Goal: Communication & Community: Share content

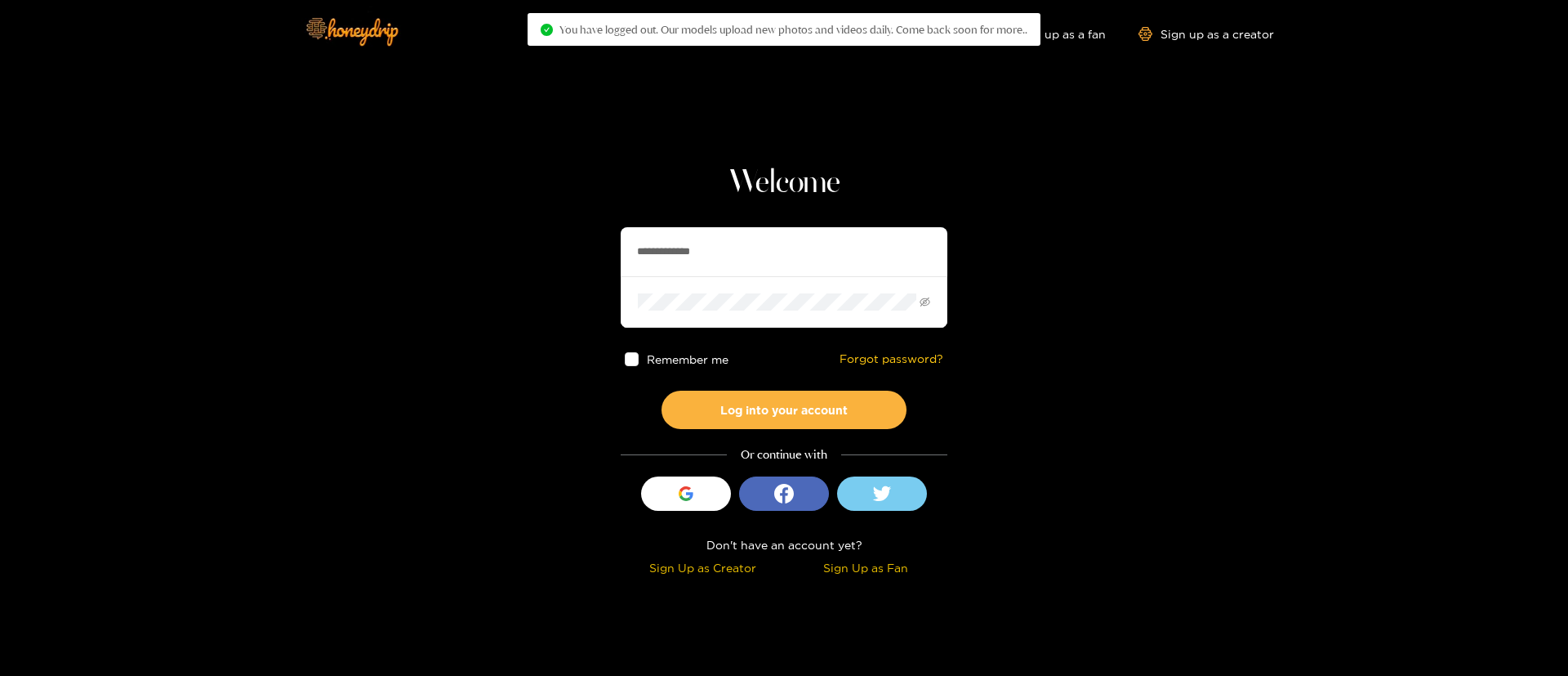
click at [823, 244] on input "**********" at bounding box center [784, 251] width 326 height 49
paste input "**********"
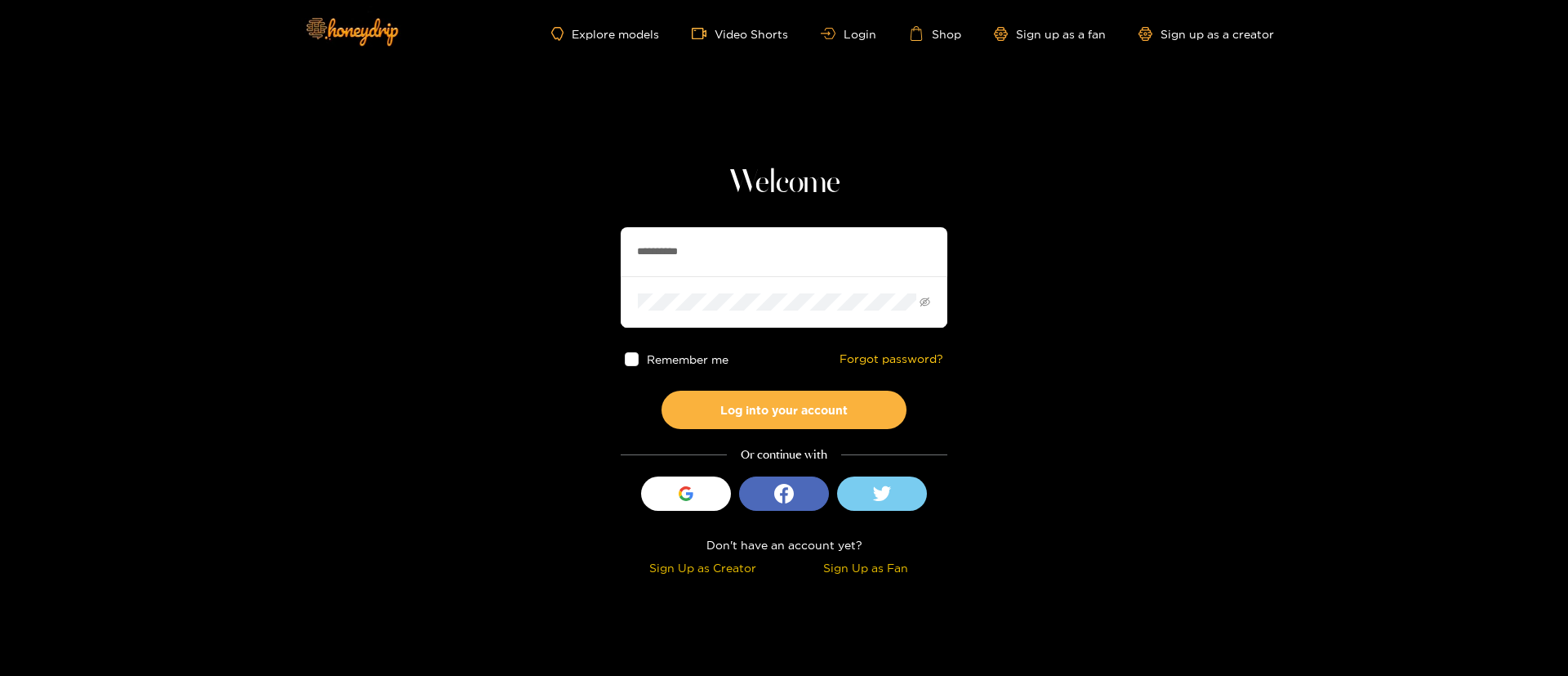
type input "**********"
click at [817, 388] on div "Remember me Forgot password?" at bounding box center [784, 359] width 326 height 63
click at [810, 400] on button "Log into your account" at bounding box center [784, 409] width 245 height 38
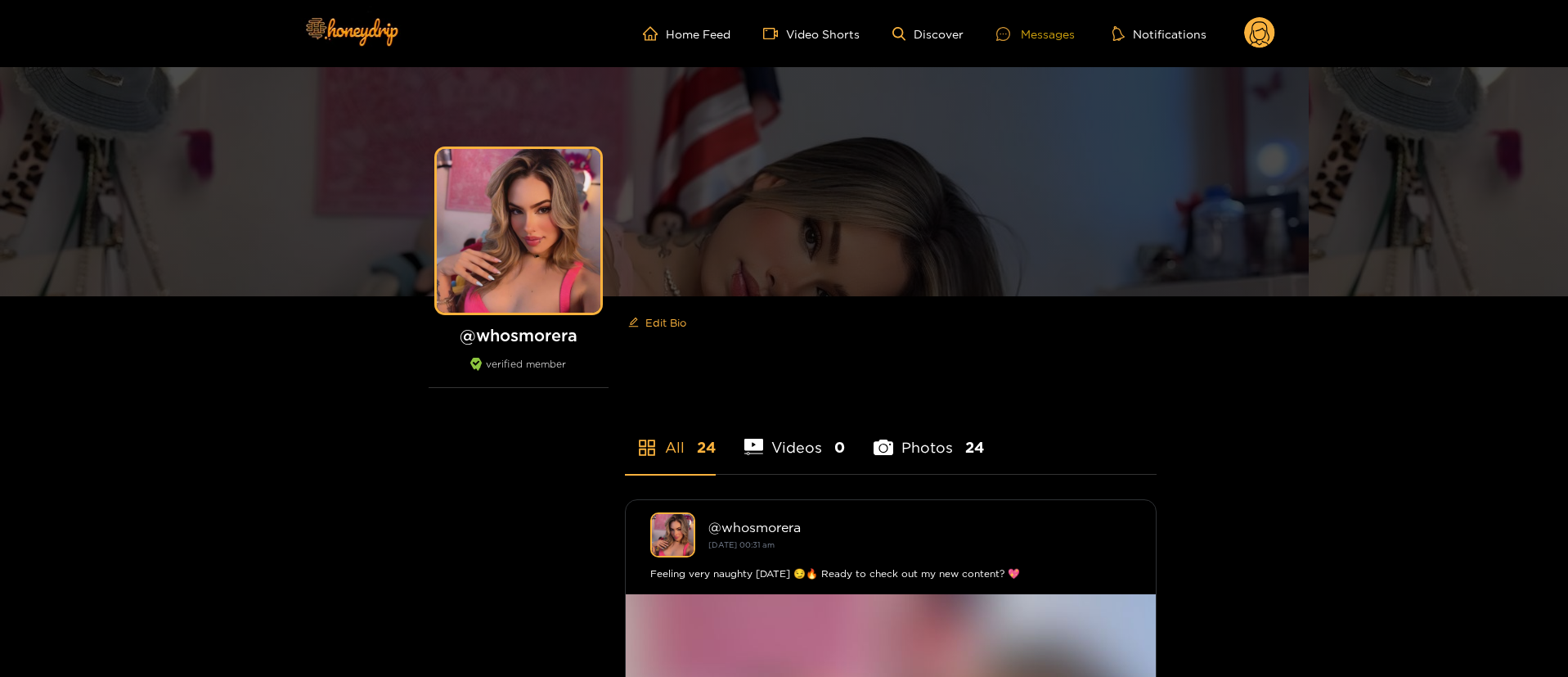
click at [1051, 27] on div "Messages" at bounding box center [1036, 33] width 79 height 19
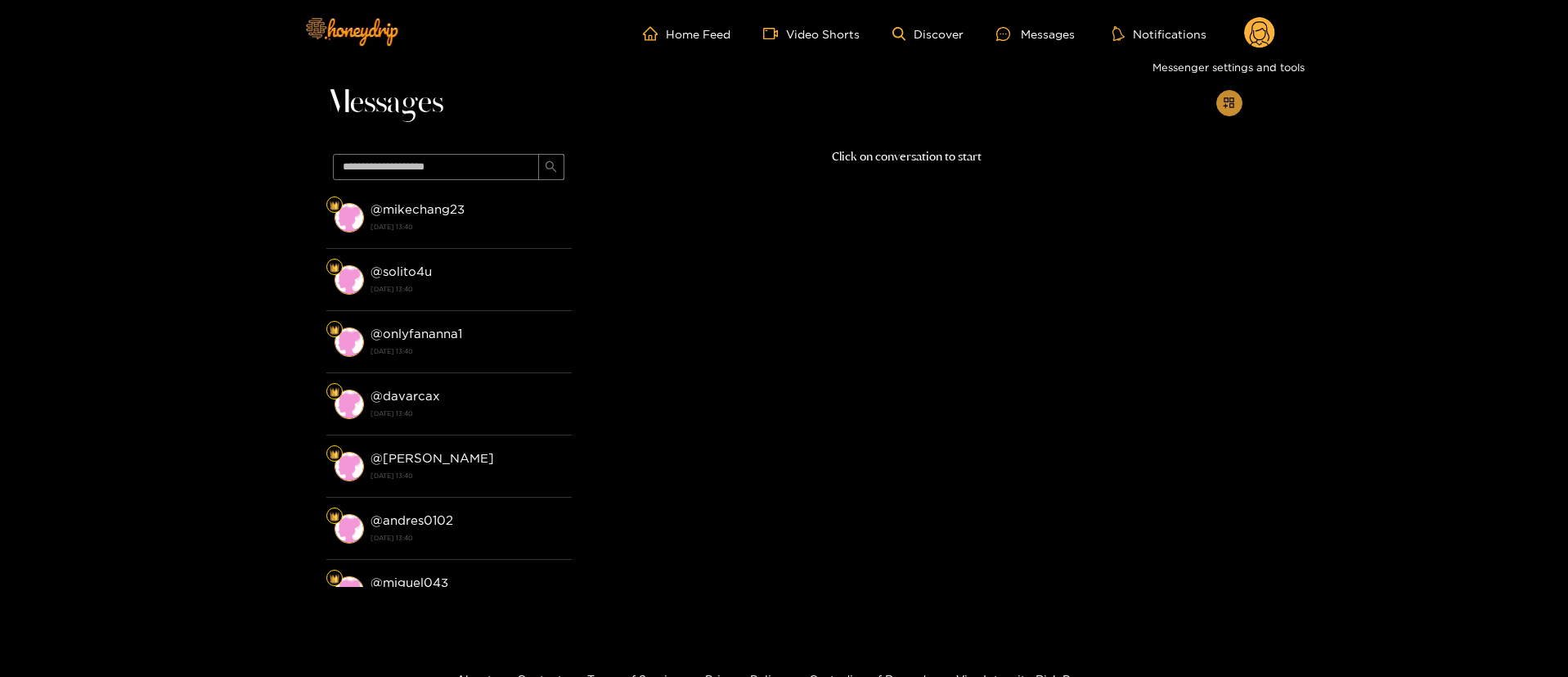
click at [1229, 113] on button "button" at bounding box center [1229, 103] width 26 height 26
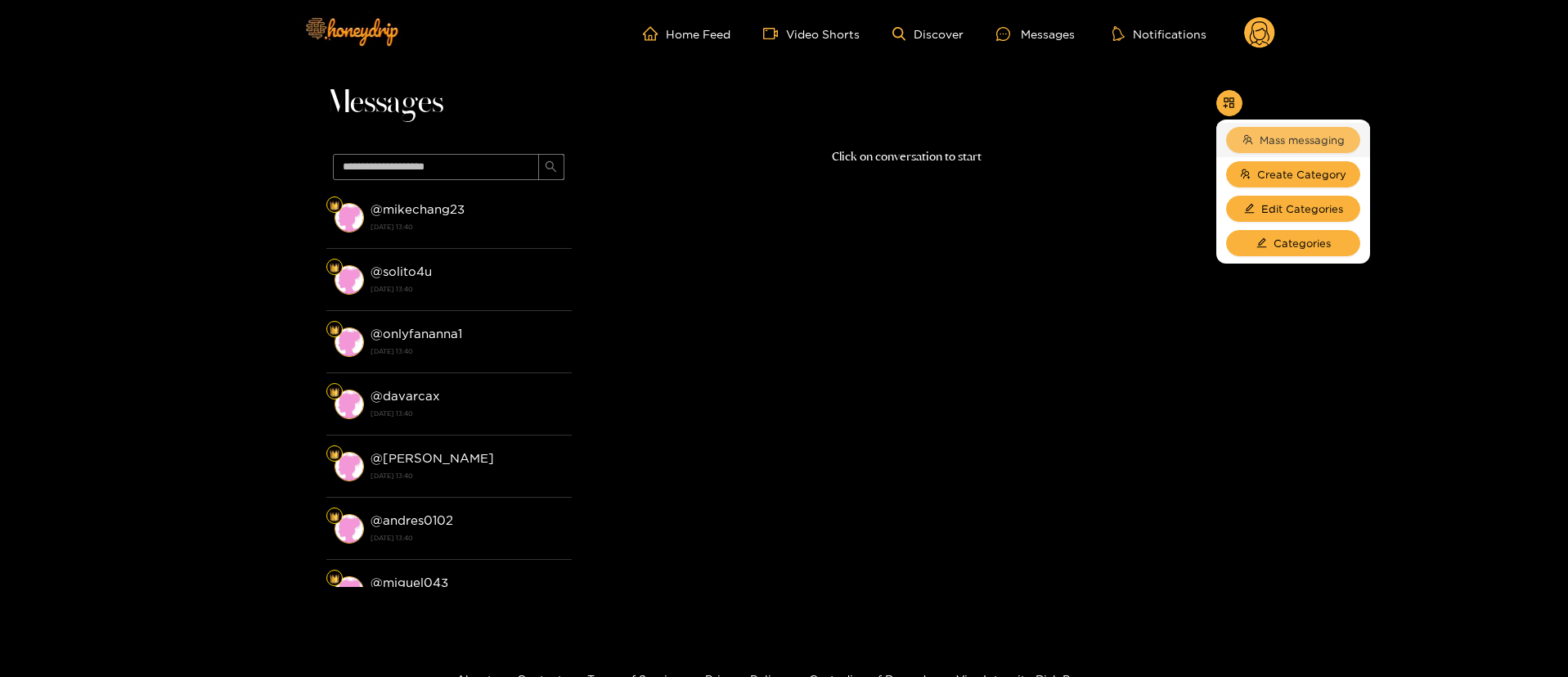
click at [1292, 149] on button "Mass messaging" at bounding box center [1293, 139] width 134 height 26
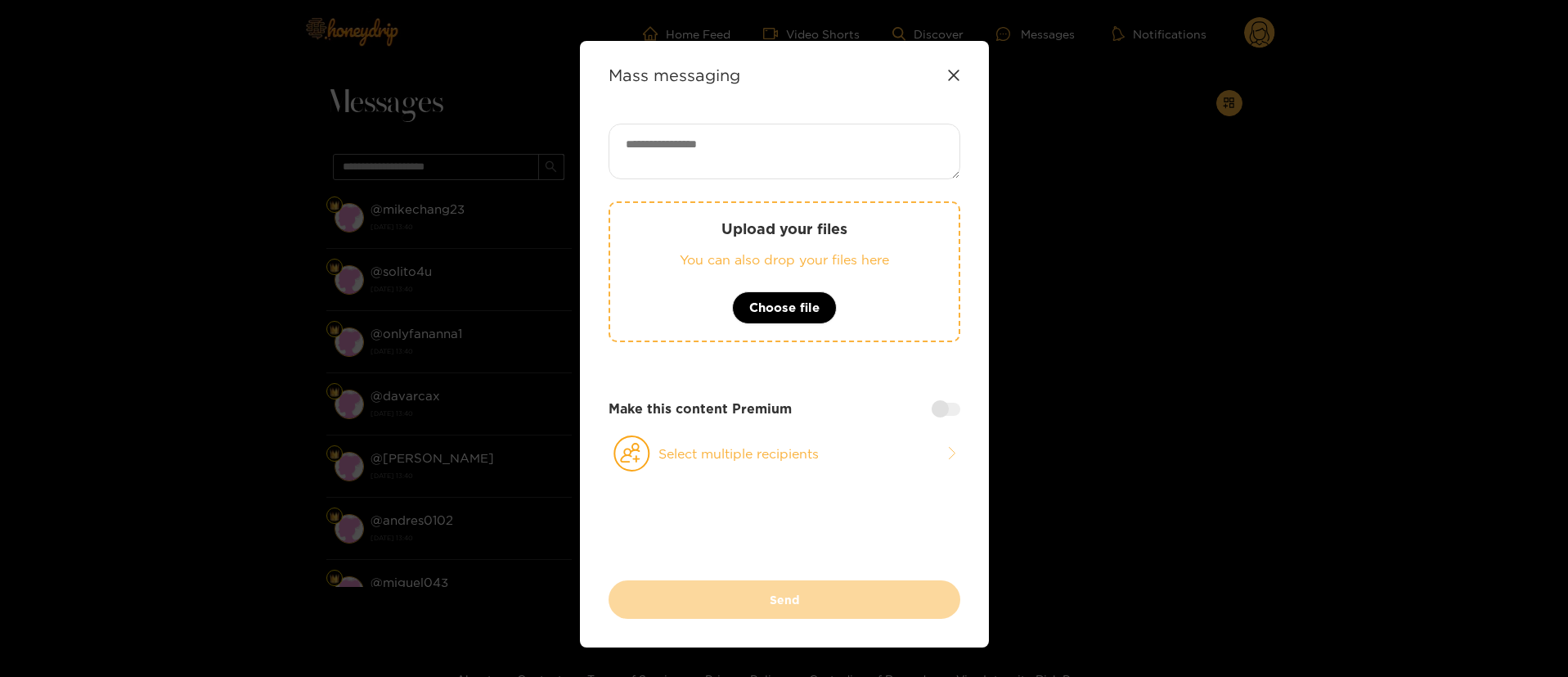
click at [816, 263] on p "You can also drop your files here" at bounding box center [784, 259] width 283 height 19
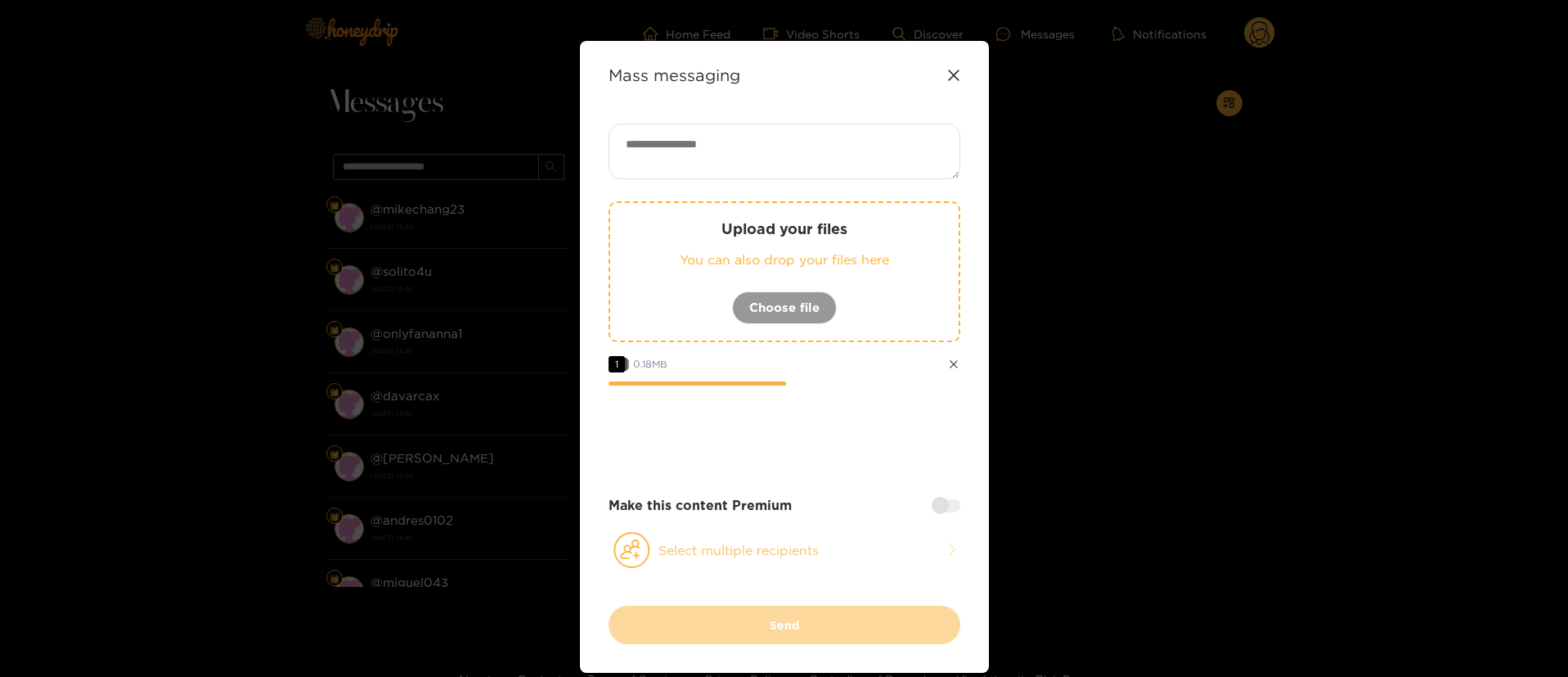
click at [802, 547] on button "Select multiple recipients" at bounding box center [785, 550] width 352 height 38
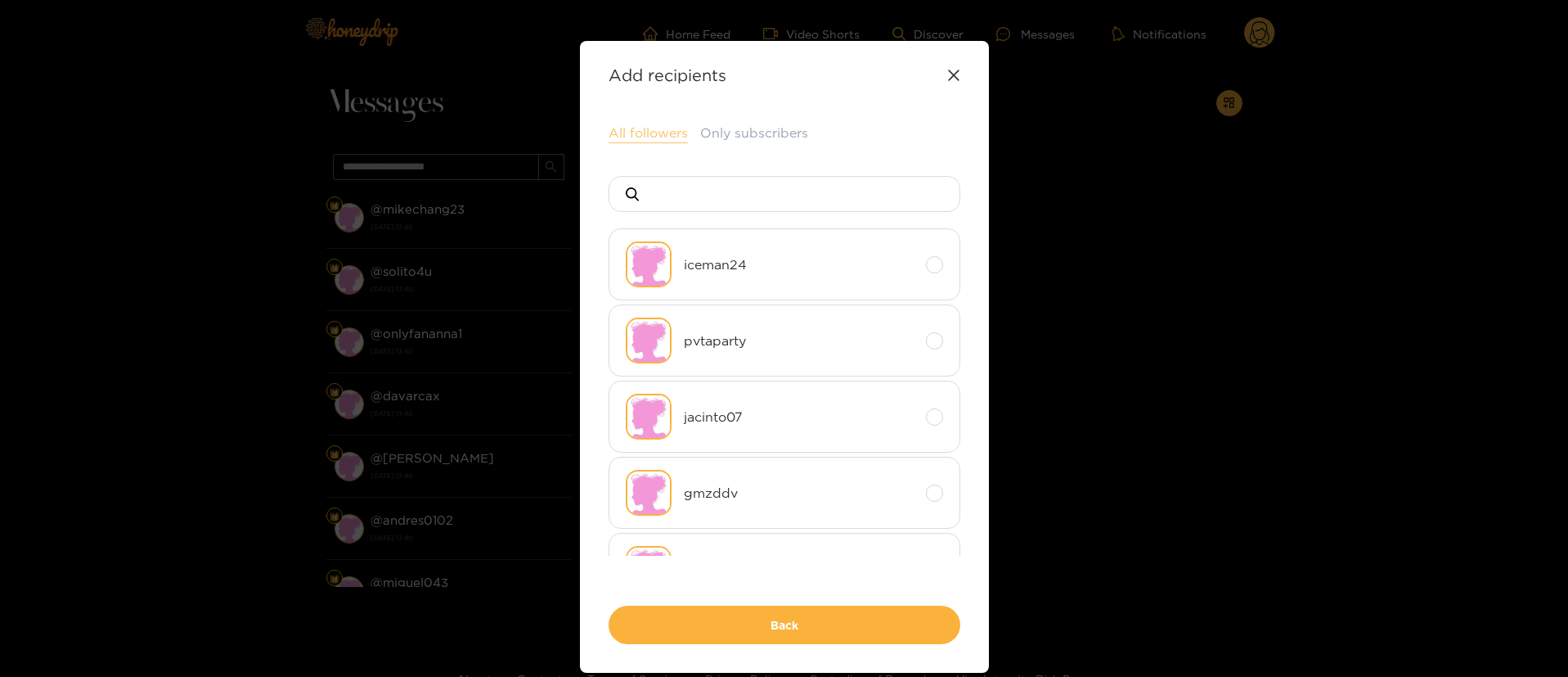
click at [661, 138] on button "All followers" at bounding box center [648, 133] width 79 height 20
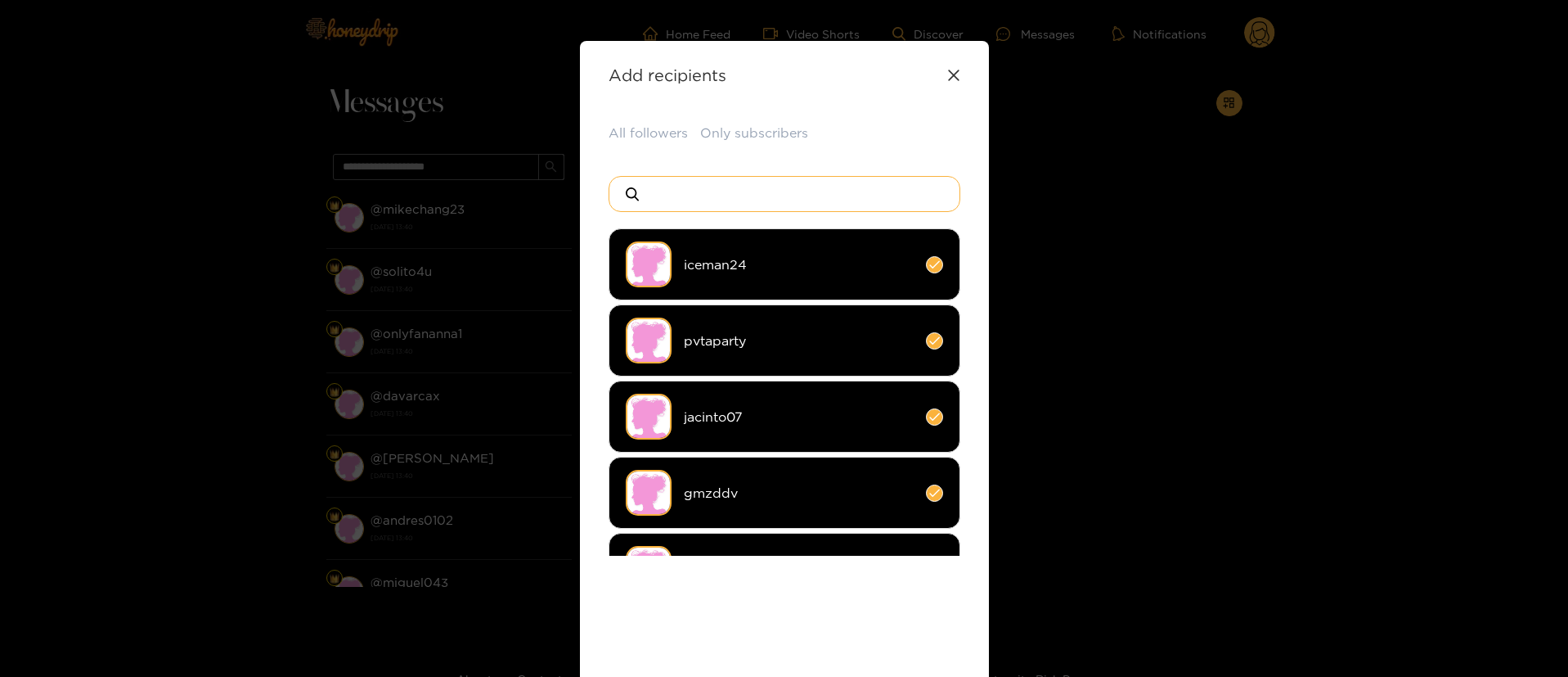
click at [721, 189] on input at bounding box center [791, 194] width 288 height 34
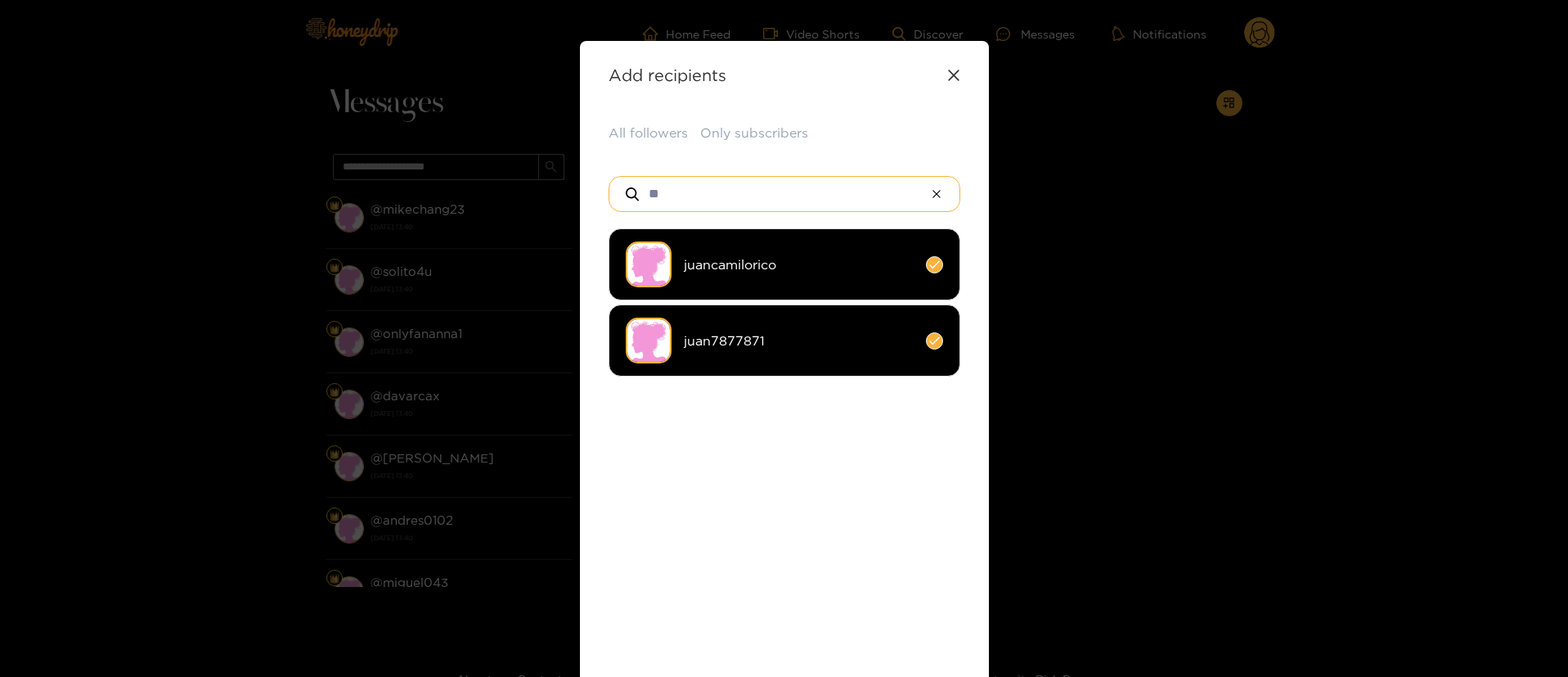
type input "**"
click at [770, 292] on li "juancamilorico" at bounding box center [785, 264] width 352 height 72
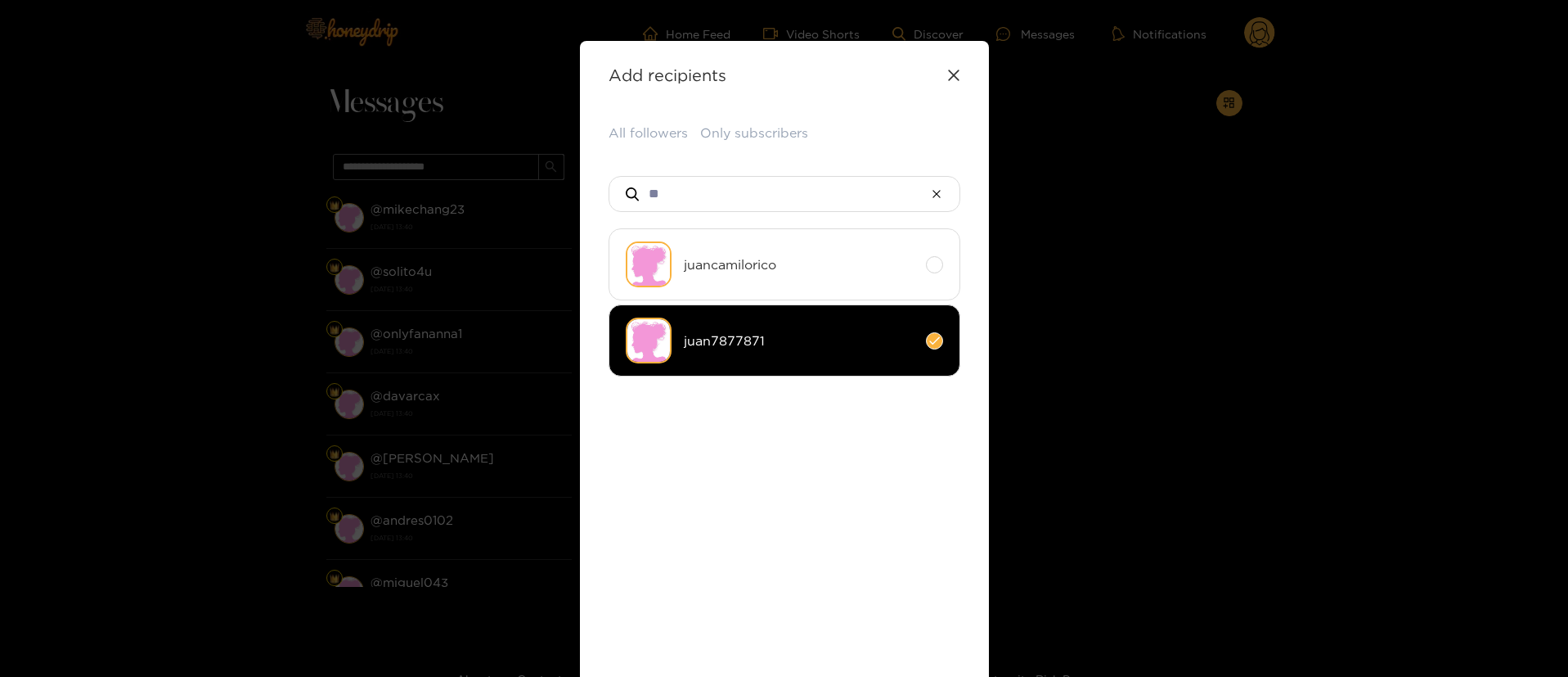
click at [777, 431] on ul "juancamilorico juan7877871" at bounding box center [785, 392] width 352 height 327
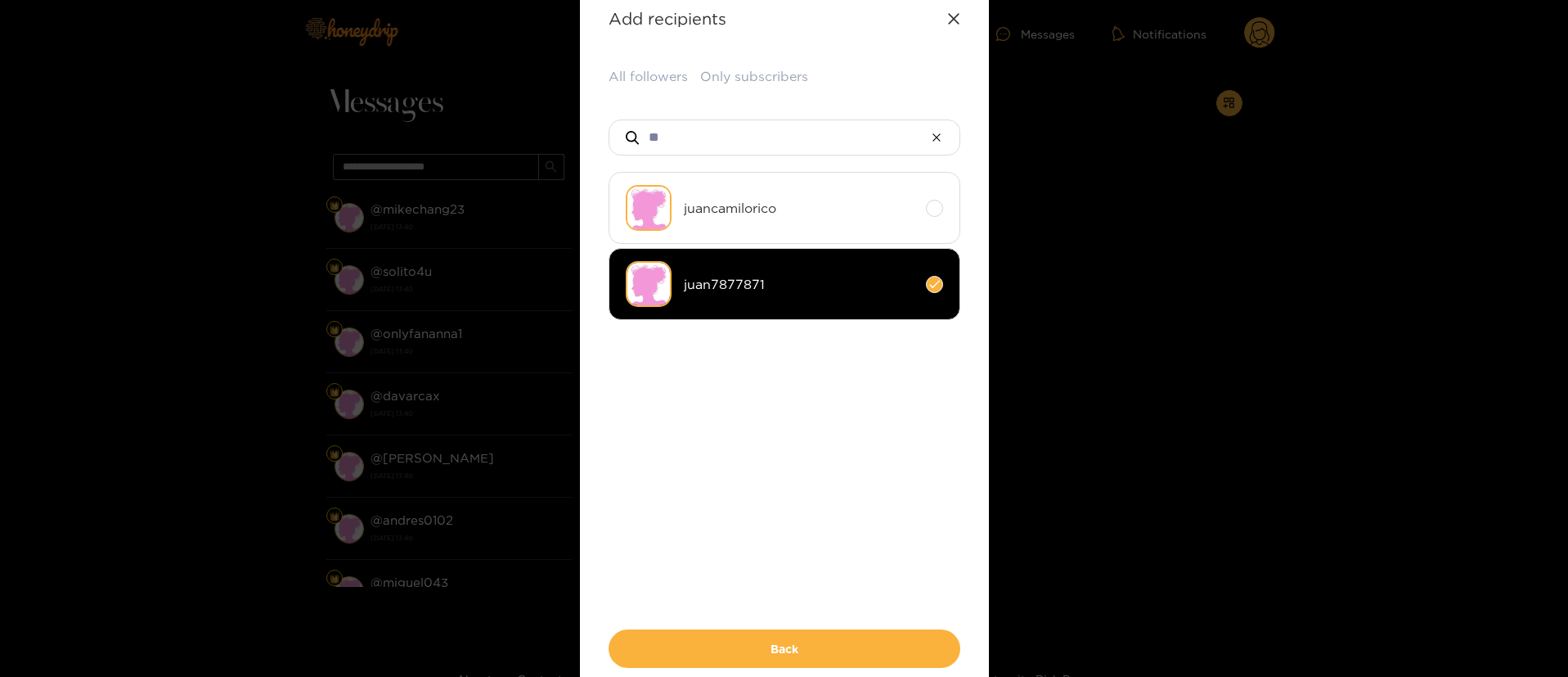
scroll to position [98, 0]
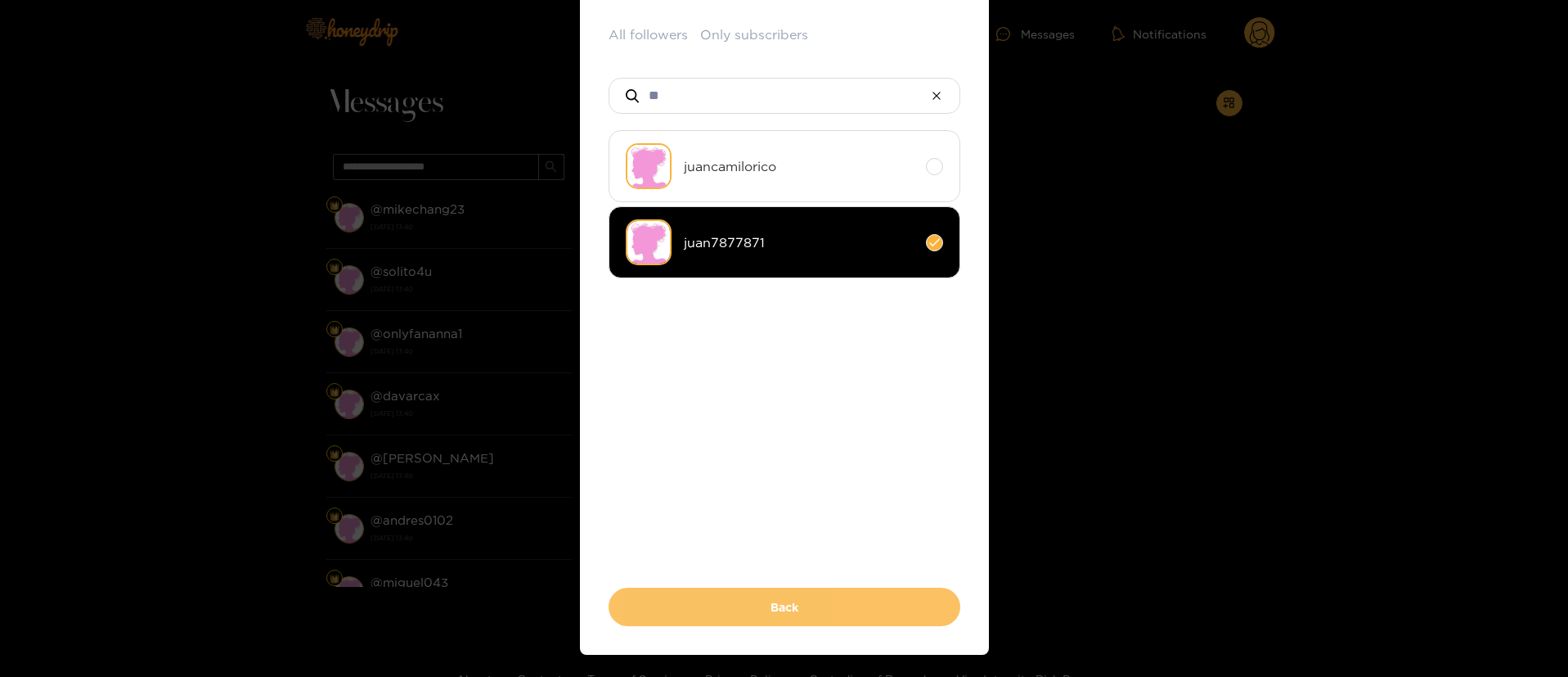
click at [804, 607] on button "Back" at bounding box center [785, 606] width 352 height 38
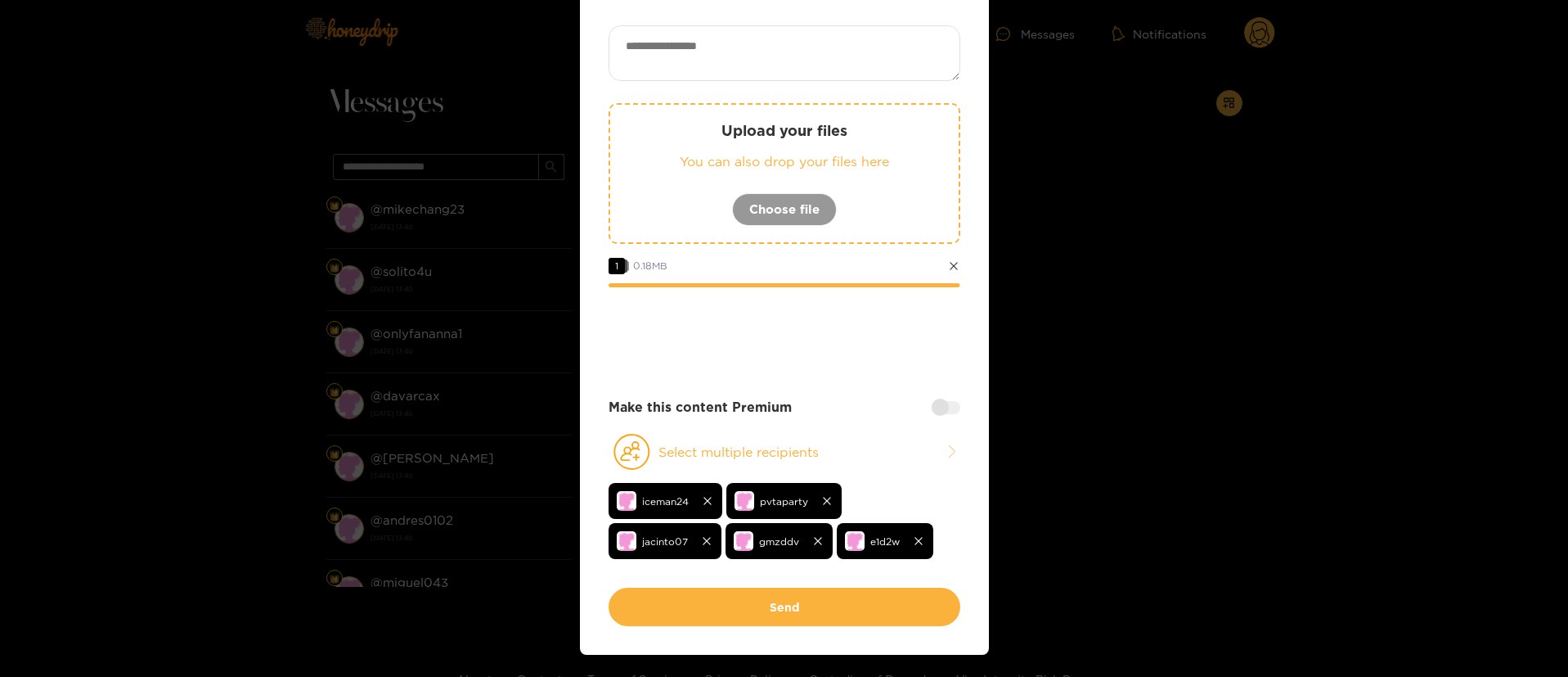
click at [708, 54] on textarea at bounding box center [785, 53] width 352 height 55
paste textarea "**********"
type textarea "**********"
click at [944, 405] on div at bounding box center [947, 407] width 29 height 13
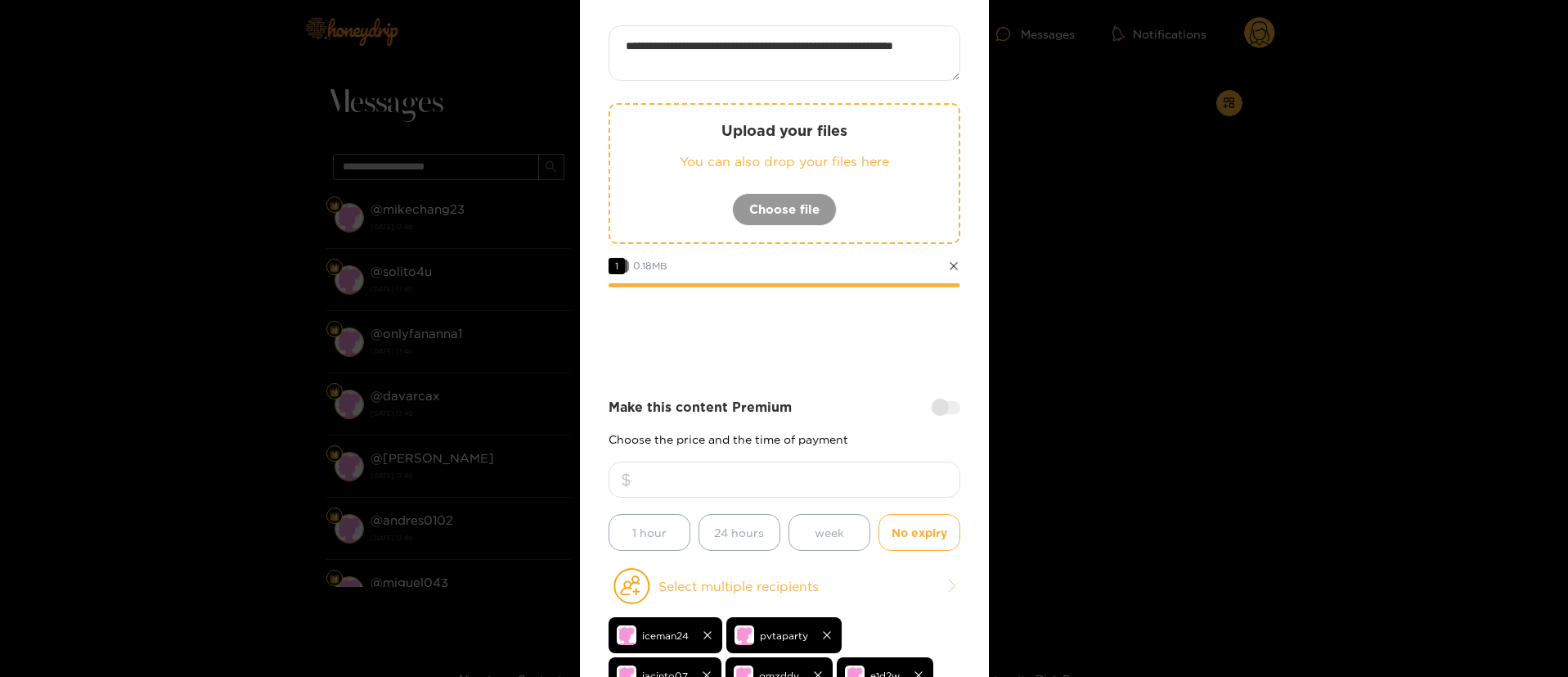
click at [870, 502] on div at bounding box center [785, 488] width 352 height 53
click at [865, 475] on input "number" at bounding box center [785, 480] width 352 height 36
type input "*"
click at [787, 356] on div at bounding box center [785, 331] width 352 height 65
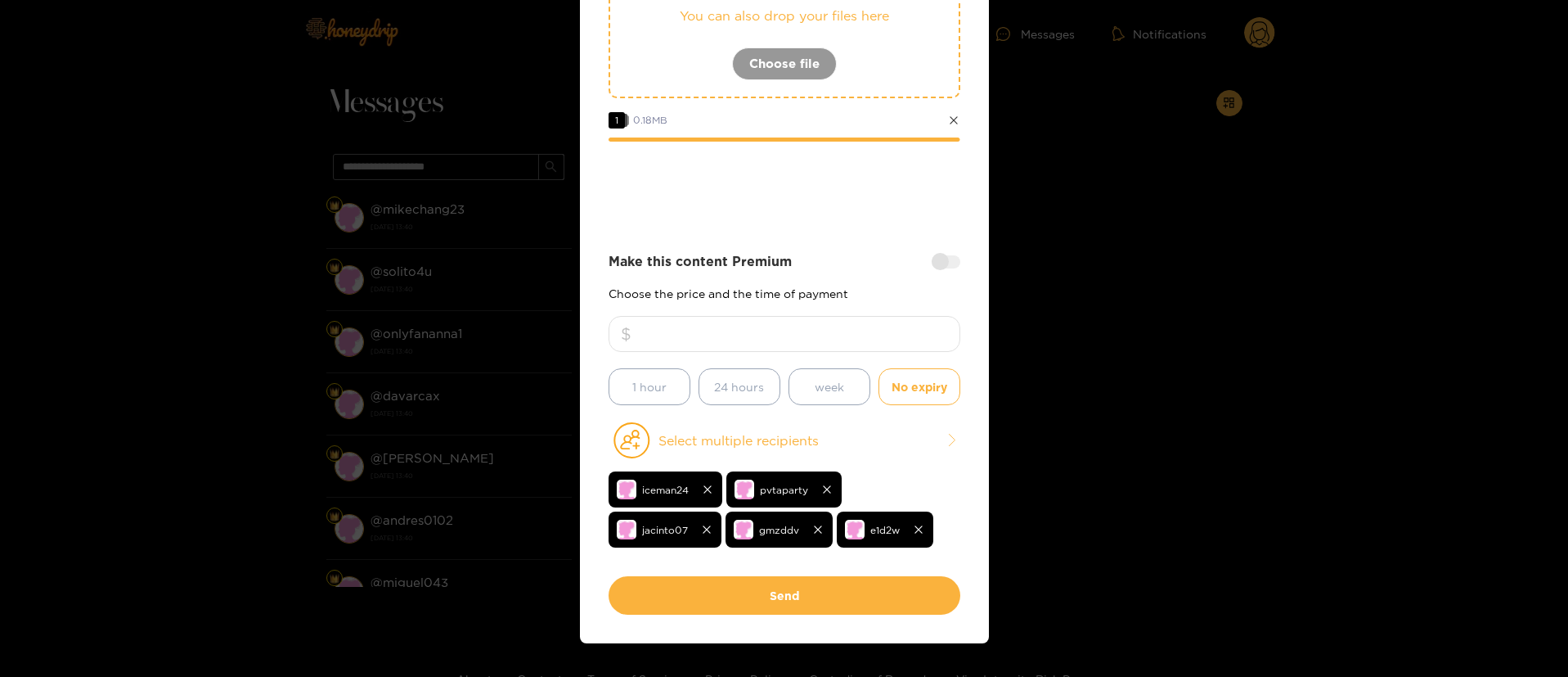
scroll to position [246, 0]
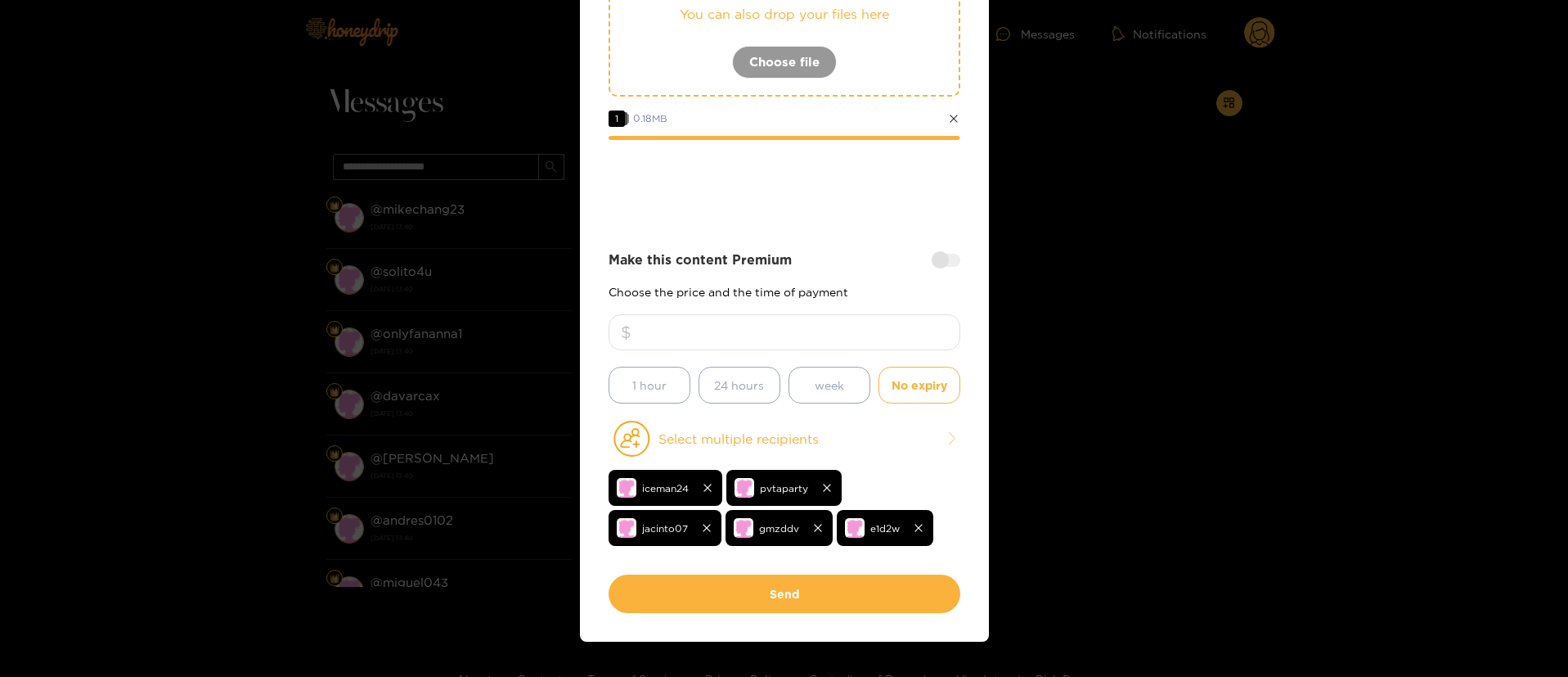
click at [772, 291] on p "Choose the price and the time of payment" at bounding box center [785, 292] width 352 height 13
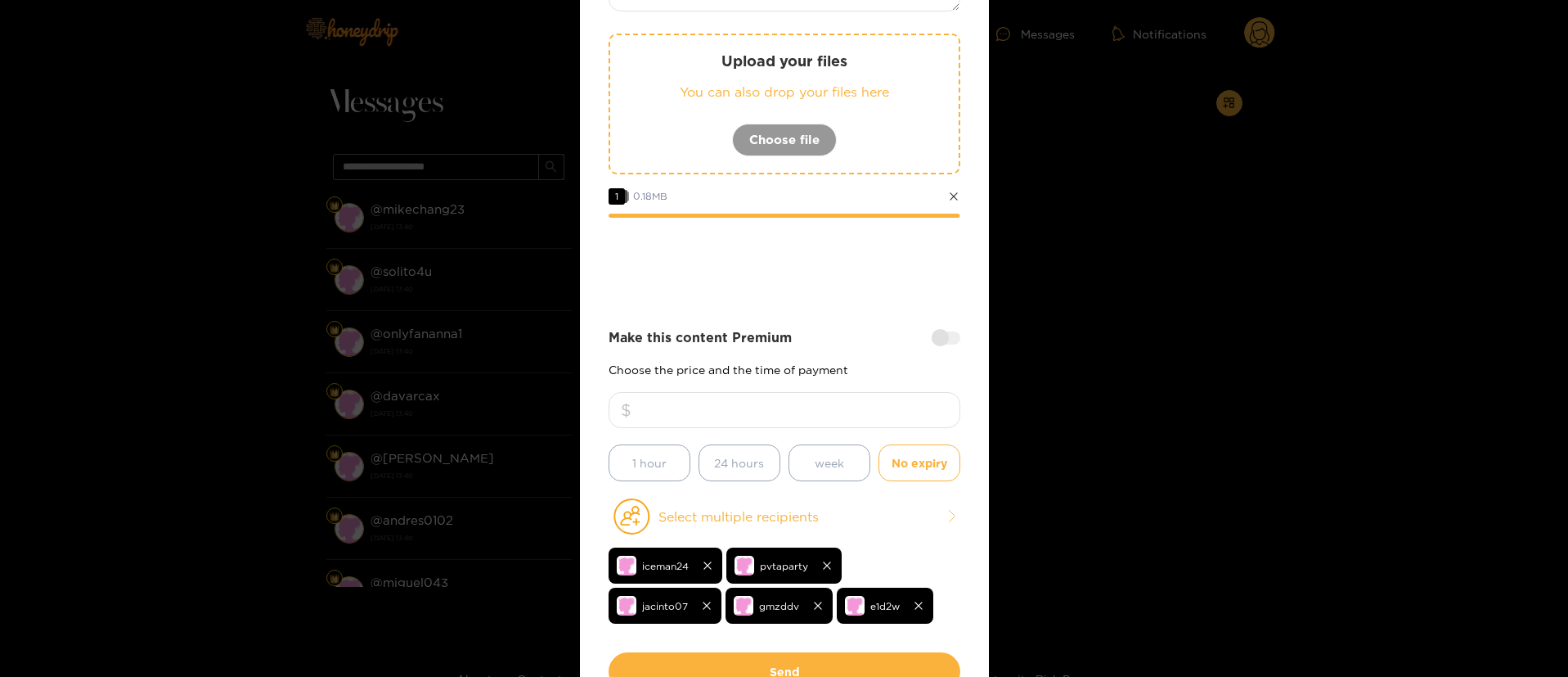
scroll to position [147, 0]
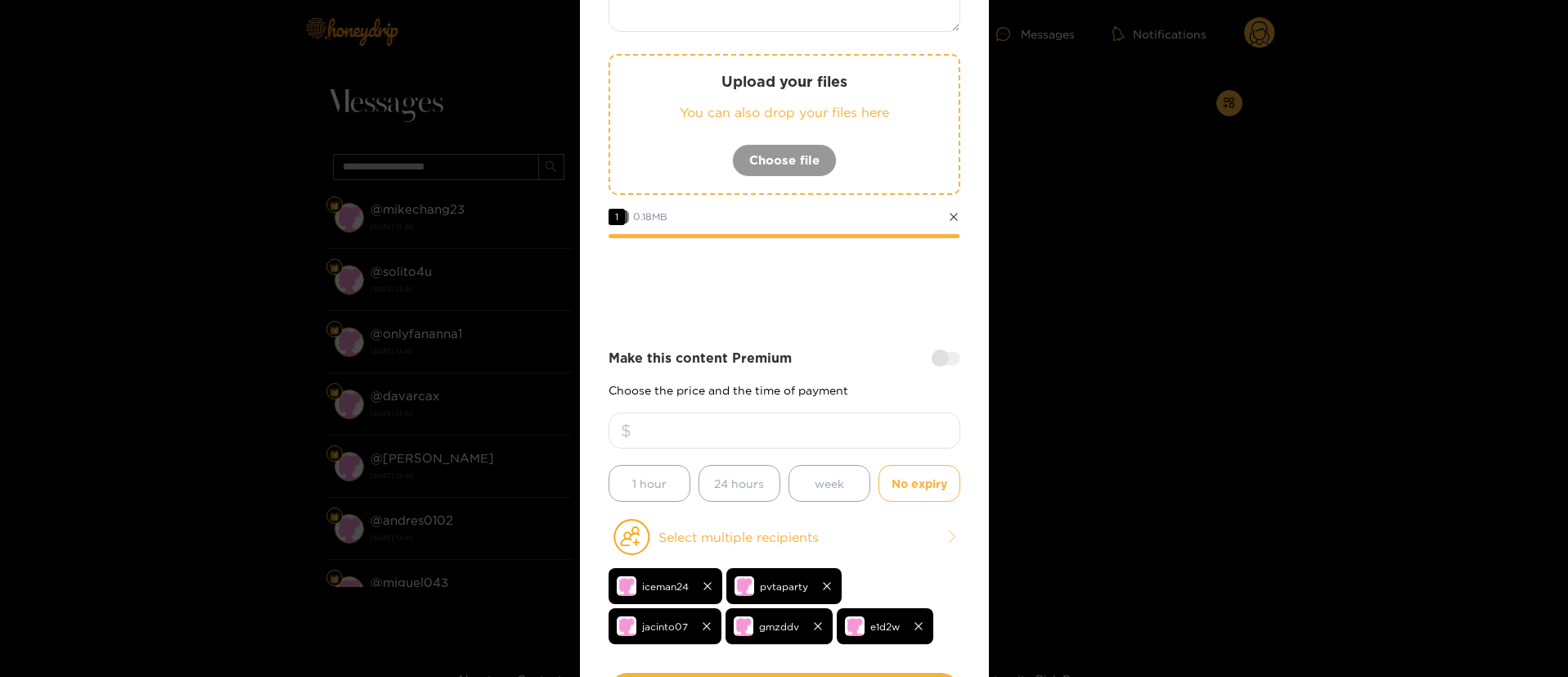
click at [812, 379] on div "Make this content Premium Choose the price and the time of payment * 1 hour 24 …" at bounding box center [785, 424] width 352 height 153
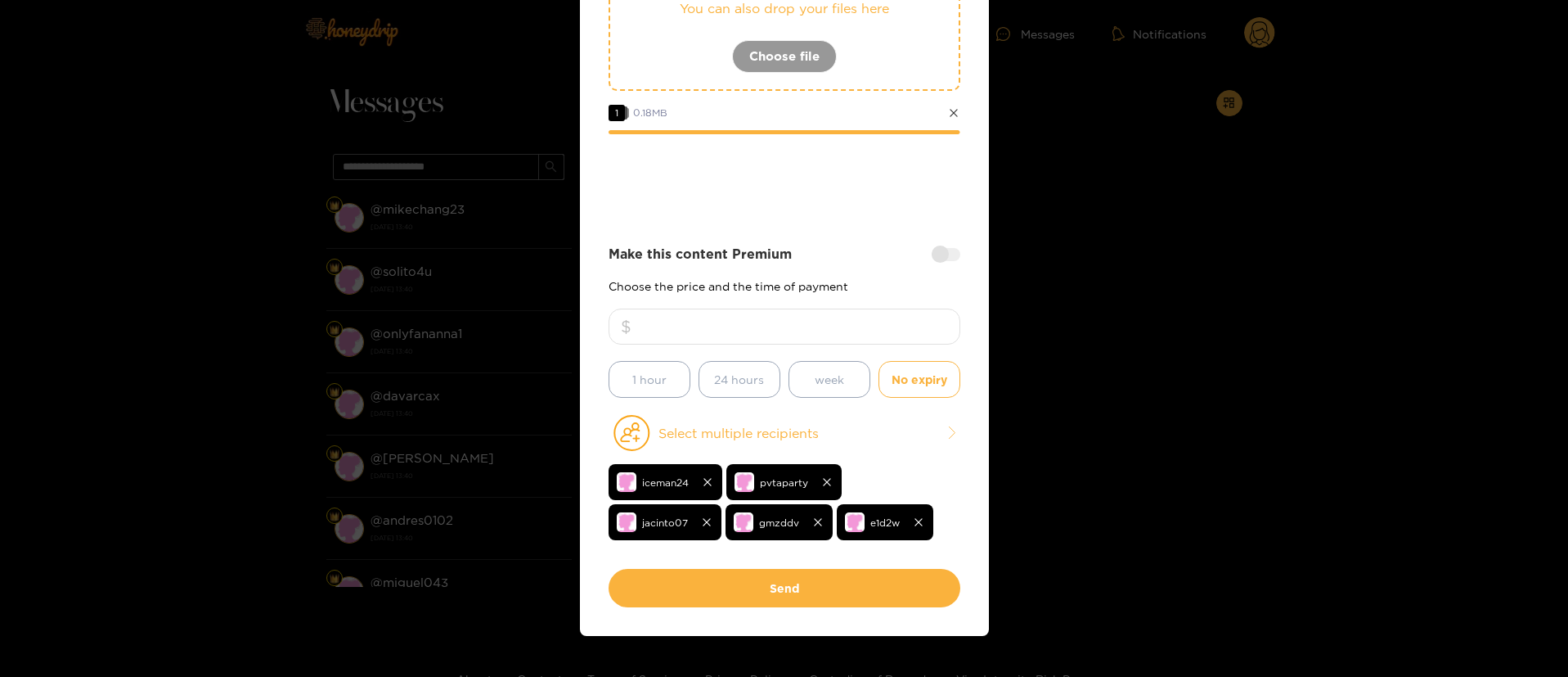
scroll to position [276, 0]
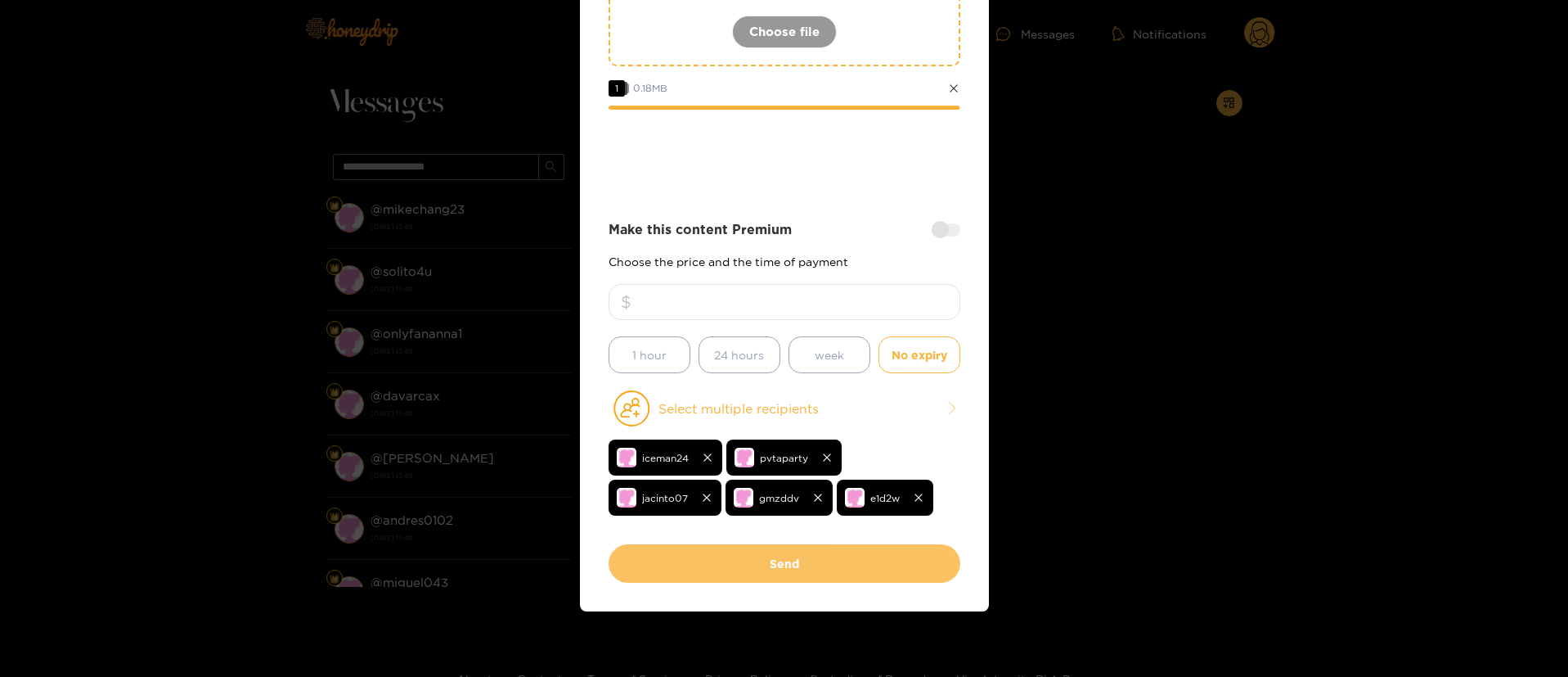
click at [776, 567] on button "Send" at bounding box center [785, 563] width 352 height 38
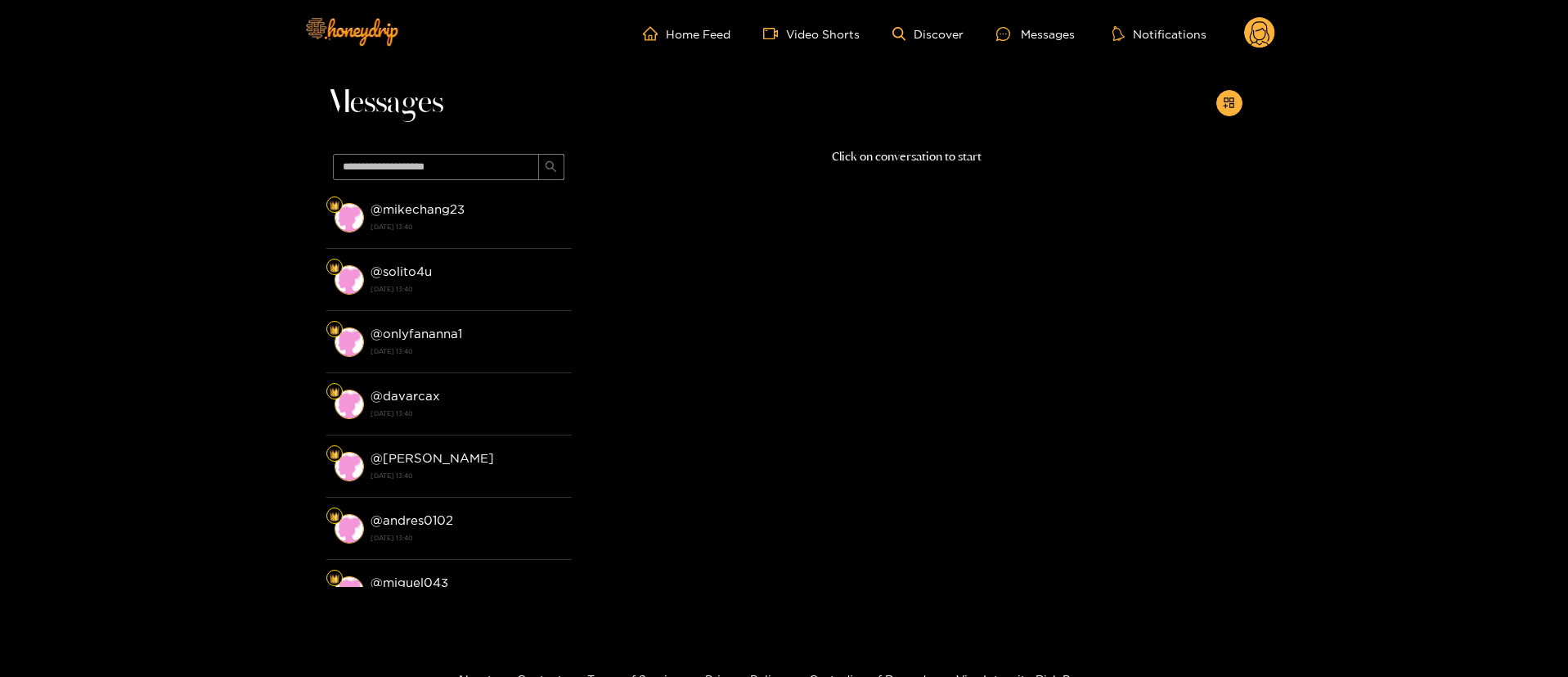
click at [1255, 47] on icon at bounding box center [1260, 33] width 31 height 33
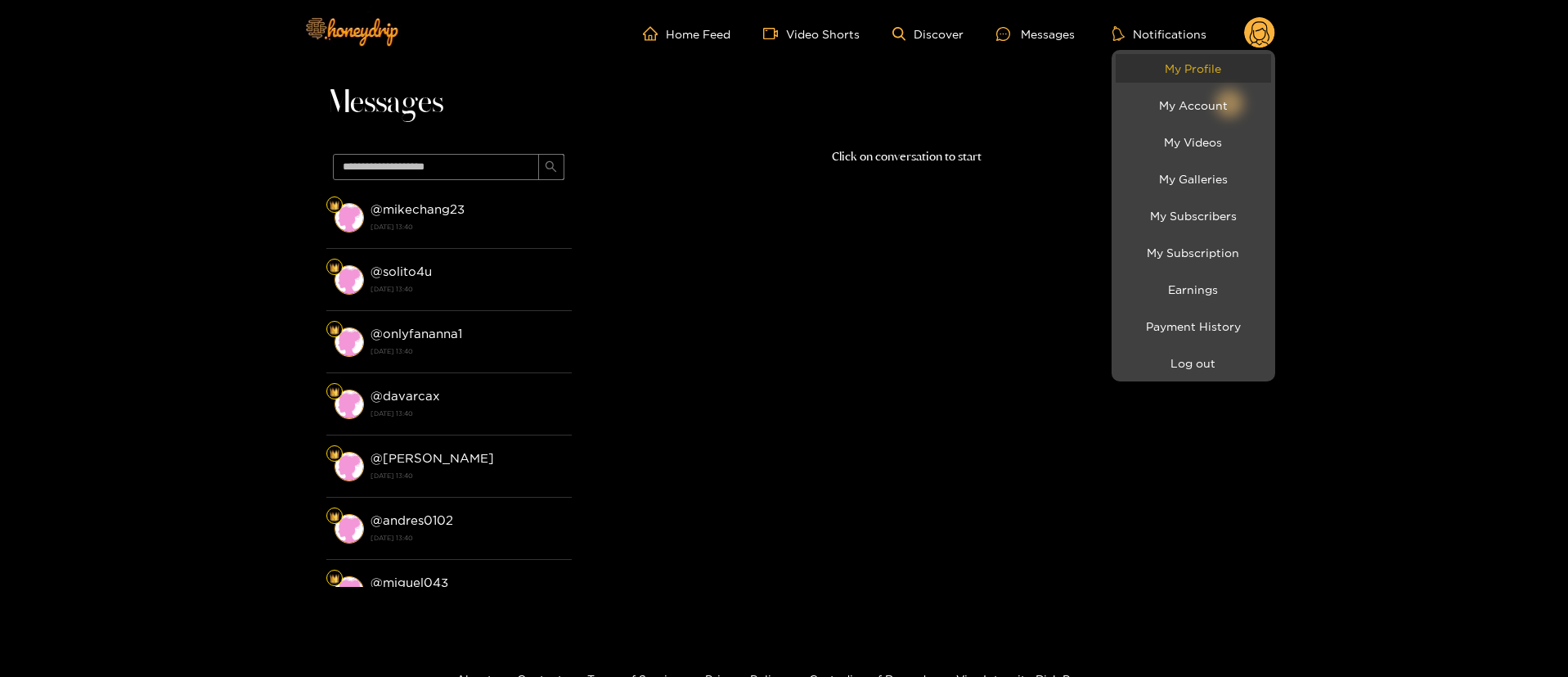
click at [1214, 73] on link "My Profile" at bounding box center [1194, 68] width 155 height 29
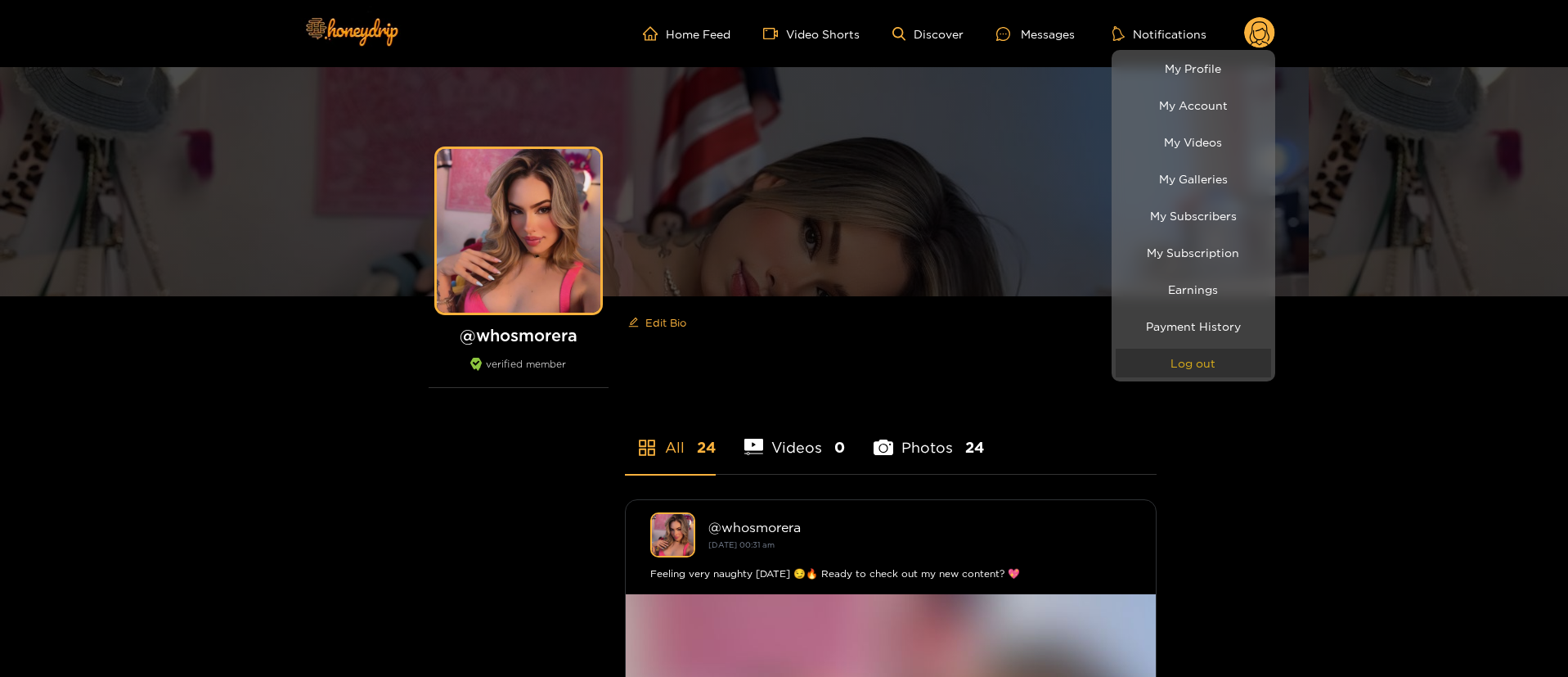
click at [1157, 365] on button "Log out" at bounding box center [1194, 363] width 155 height 29
